Goal: Complete application form

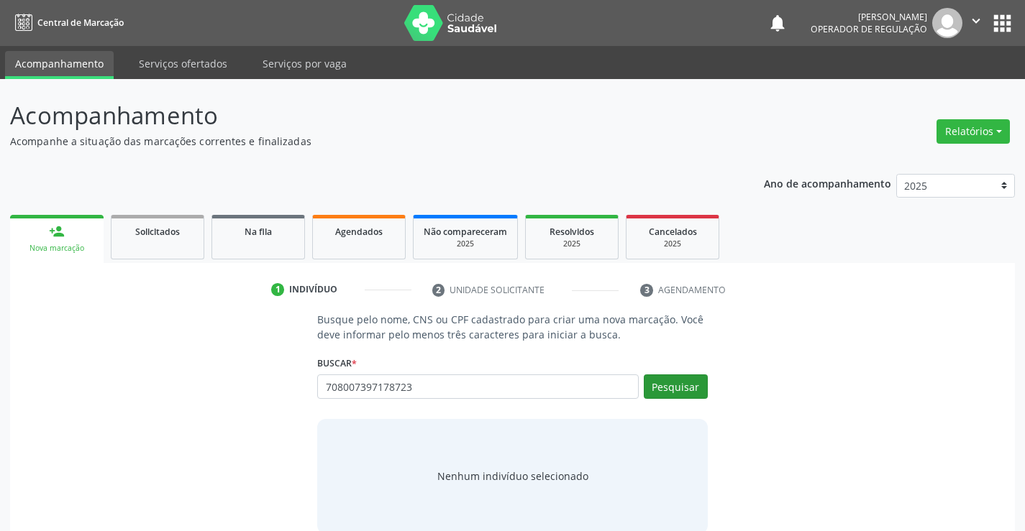
type input "708007397178723"
click at [680, 390] on button "Pesquisar" at bounding box center [676, 387] width 64 height 24
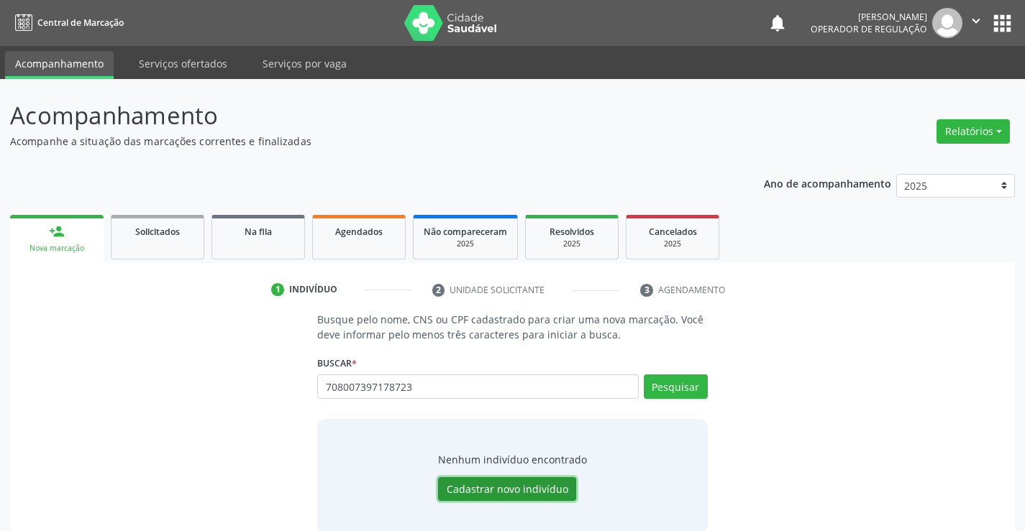
click at [511, 488] on button "Cadastrar novo indivíduo" at bounding box center [507, 490] width 138 height 24
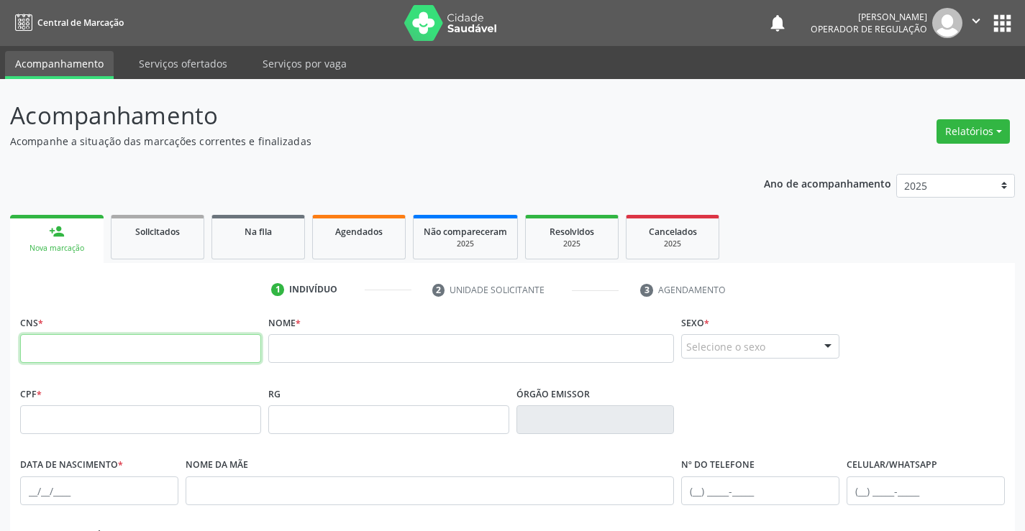
paste input "708 0073 9717 8723"
type input "708 0073 9717 8723"
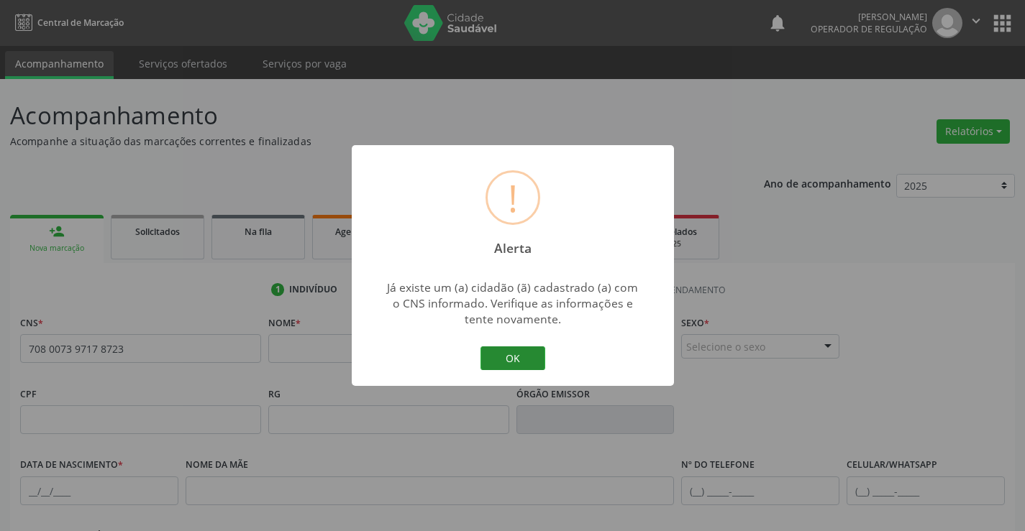
click at [502, 348] on button "OK" at bounding box center [512, 359] width 65 height 24
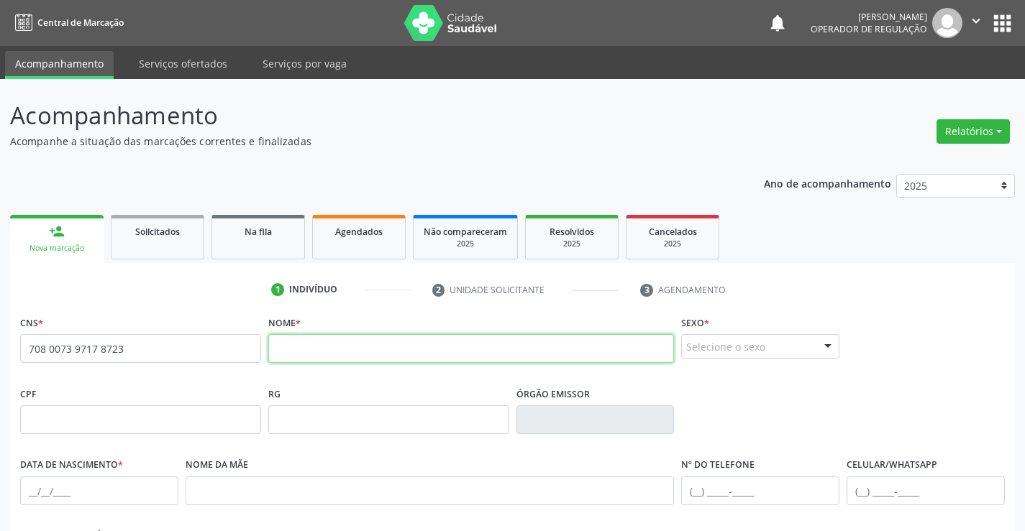
click at [292, 351] on input "text" at bounding box center [471, 348] width 406 height 29
click at [969, 24] on icon "" at bounding box center [976, 21] width 16 height 16
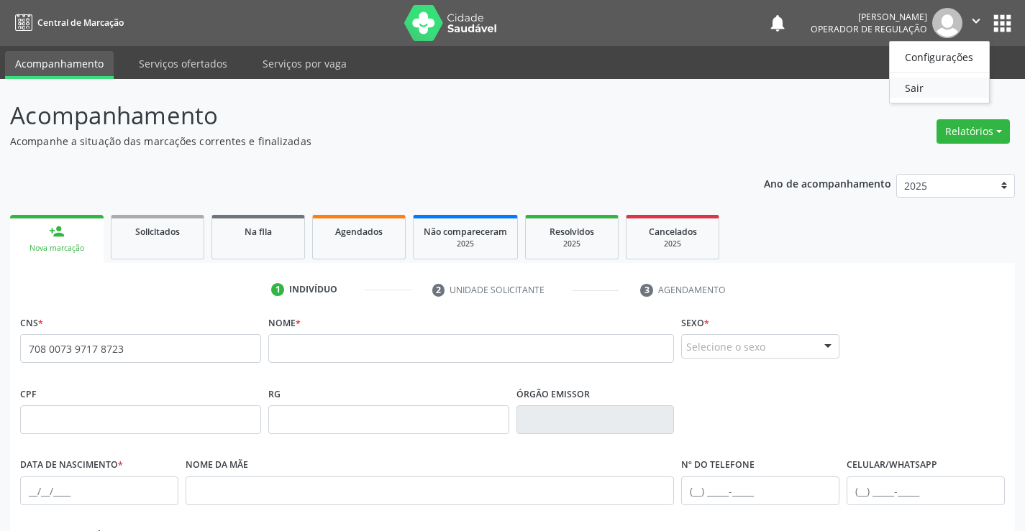
drag, startPoint x: 936, startPoint y: 81, endPoint x: 990, endPoint y: 73, distance: 55.1
click at [934, 82] on link "Sair" at bounding box center [939, 88] width 99 height 20
